Goal: Task Accomplishment & Management: Manage account settings

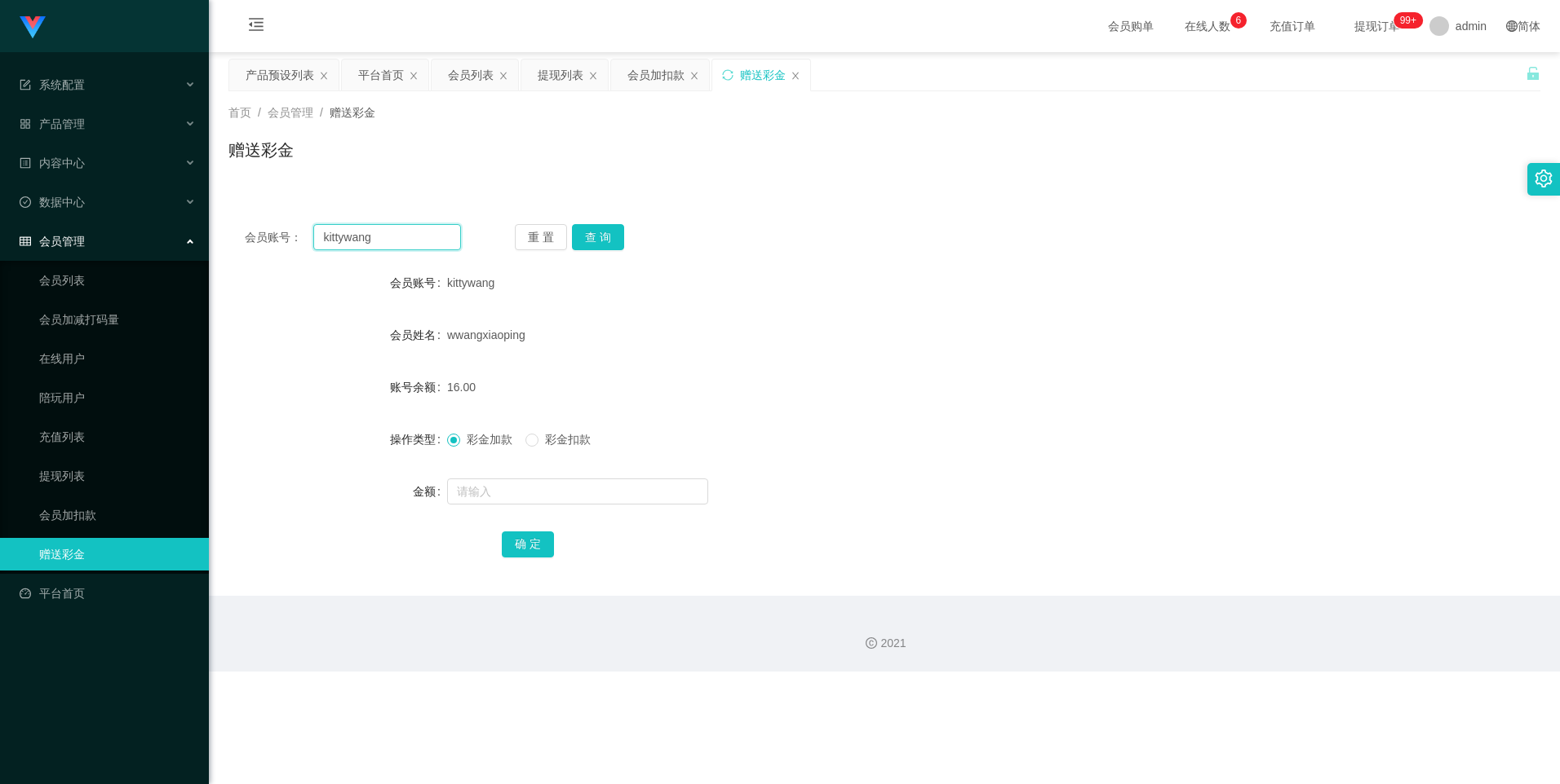
drag, startPoint x: 403, startPoint y: 232, endPoint x: 409, endPoint y: 246, distance: 15.2
click at [204, 218] on section "系统配置 系统配置列表 管理员列表 管理员分组 支付通道 产品管理 产品列表 产品预设列表 开奖记录 注单管理 即时注单 内容中心 数据中心 会员管理 会员列…" at bounding box center [780, 336] width 1560 height 672
click at [610, 226] on div "会员账号： kittywang 重 置 查 询 会员账号 kittywang 会员姓名 wwangxiaoping 账号余额 16.00 操作类型 彩金加款 …" at bounding box center [884, 402] width 1312 height 388
drag, startPoint x: 610, startPoint y: 226, endPoint x: 605, endPoint y: 241, distance: 15.8
click at [610, 226] on button "查 询" at bounding box center [598, 238] width 53 height 26
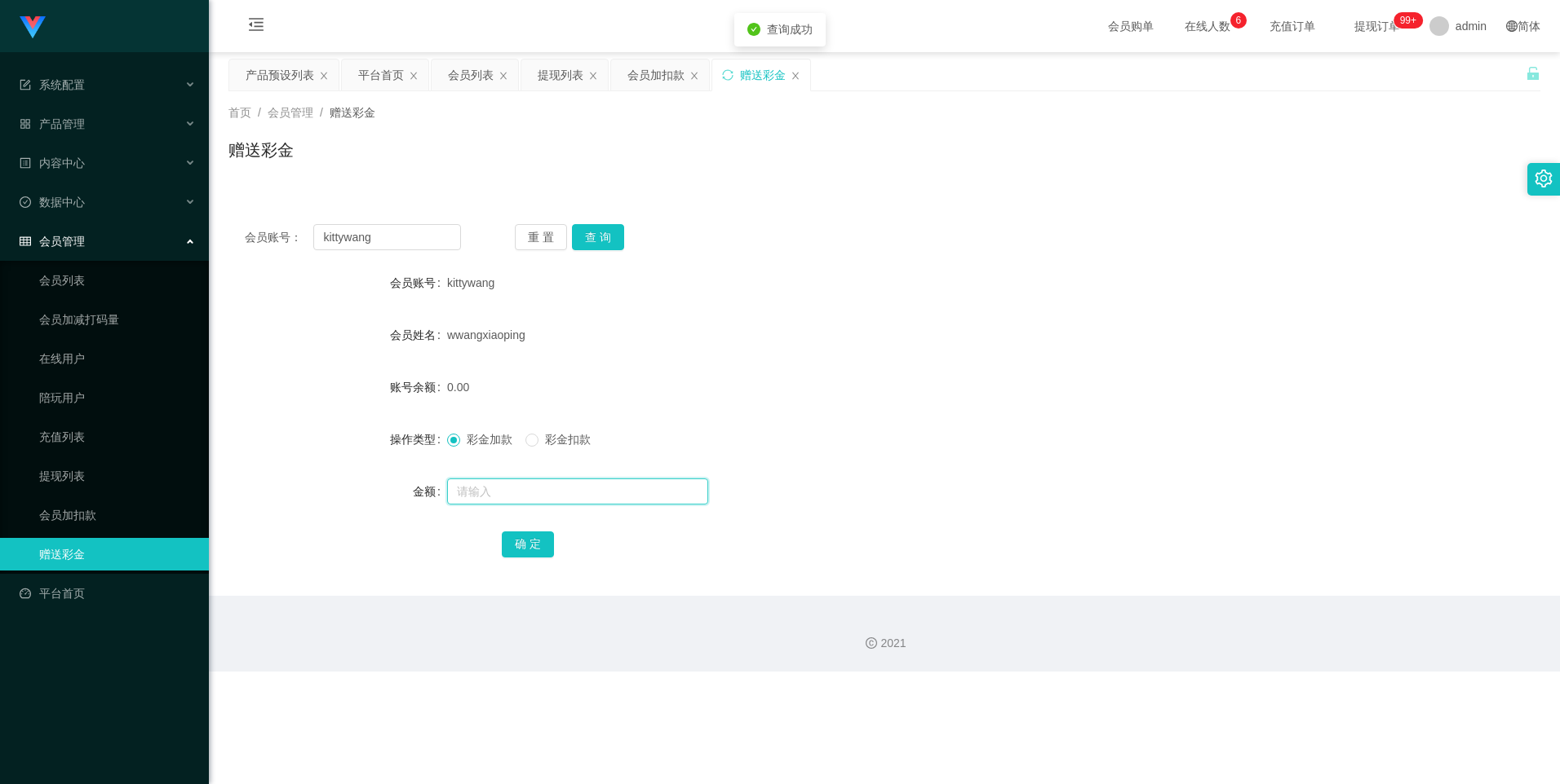
click at [495, 495] on input "text" at bounding box center [578, 492] width 261 height 26
type input "8"
click at [526, 536] on button "确 定" at bounding box center [528, 545] width 53 height 26
